Goal: Task Accomplishment & Management: Manage account settings

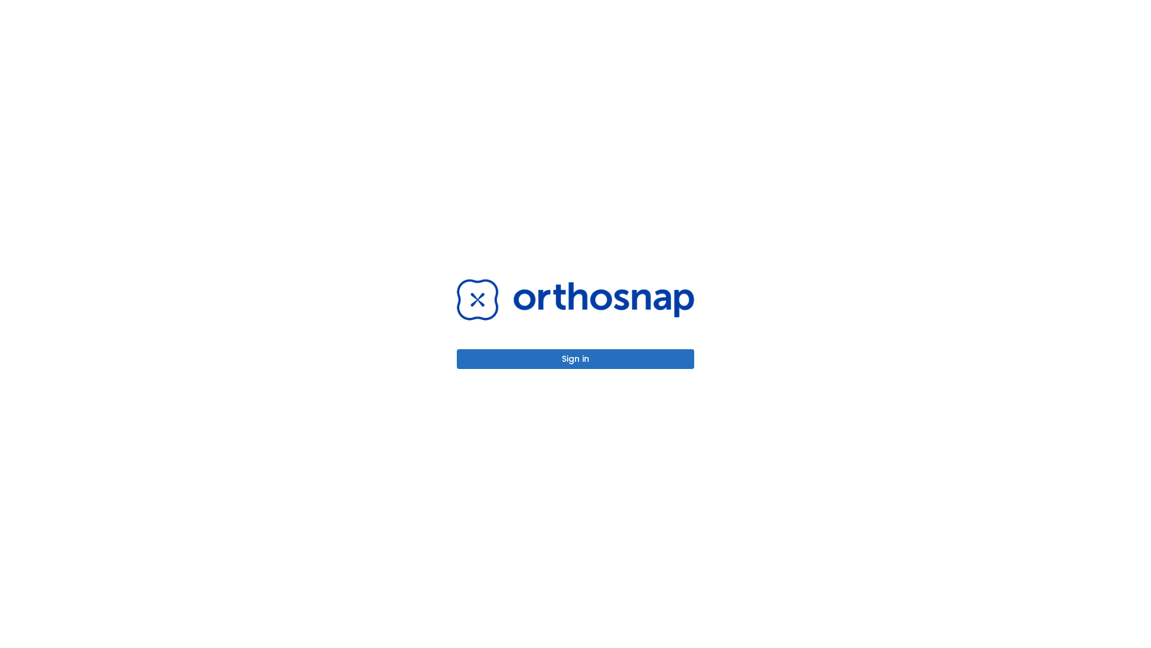
click at [576, 359] on button "Sign in" at bounding box center [575, 359] width 237 height 20
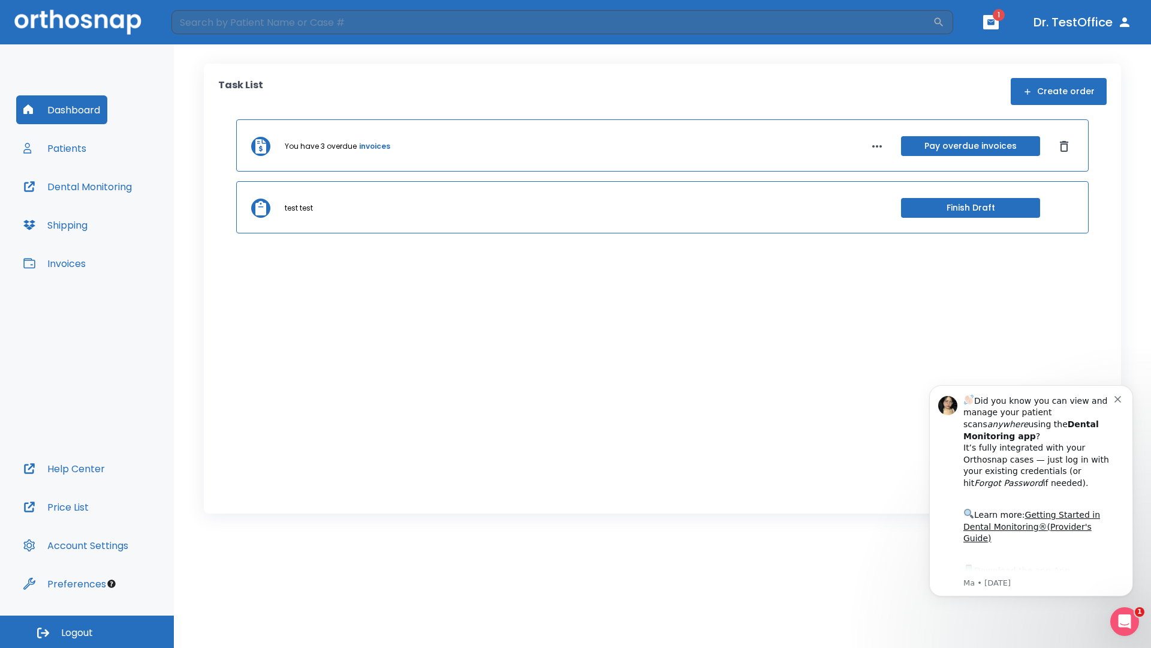
click at [87, 631] on span "Logout" at bounding box center [77, 632] width 32 height 13
